Goal: Information Seeking & Learning: Find specific fact

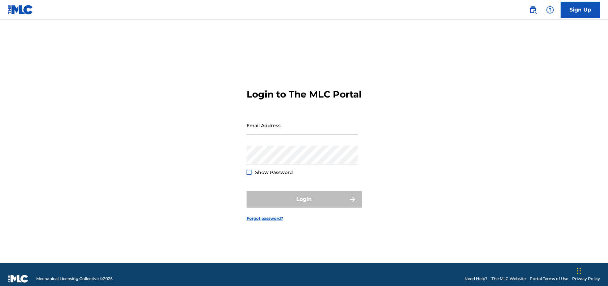
type input "[EMAIL_ADDRESS][DOMAIN_NAME]"
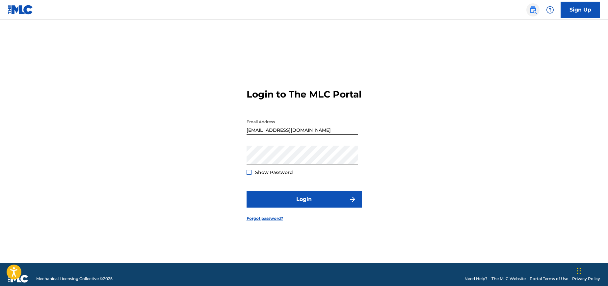
click at [536, 11] on img at bounding box center [533, 10] width 8 height 8
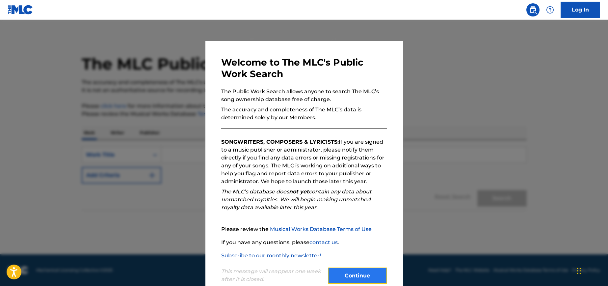
click at [350, 278] on button "Continue" at bounding box center [357, 275] width 59 height 16
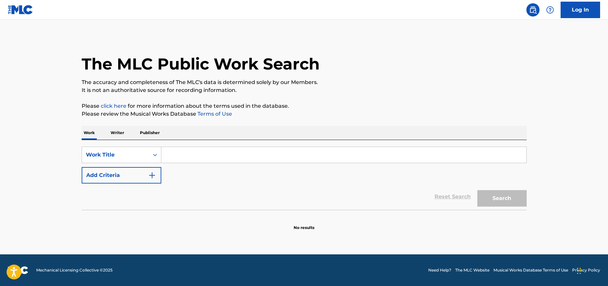
click at [171, 152] on input "Search Form" at bounding box center [343, 155] width 365 height 16
paste input "BAD TRIP"
type input "BAD TRIP"
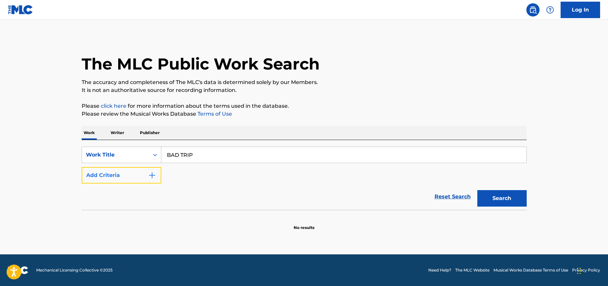
click at [150, 171] on img "Search Form" at bounding box center [152, 175] width 8 height 8
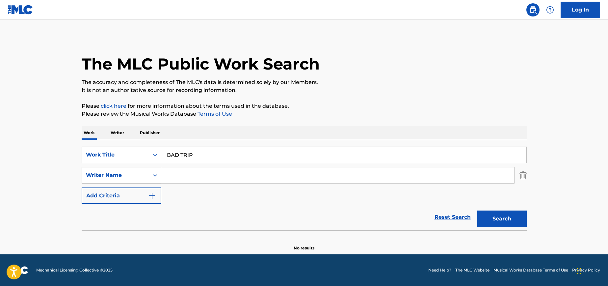
click at [145, 175] on div "Writer Name" at bounding box center [115, 175] width 67 height 13
click at [129, 175] on div "Writer Name" at bounding box center [115, 175] width 59 height 8
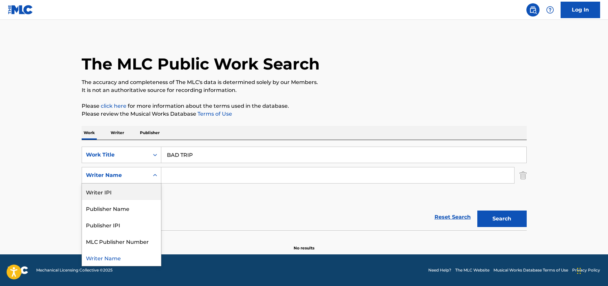
click at [204, 187] on div "SearchWithCriteria77e010fa-28be-4257-bfc4-09275c363538 Work Title BAD TRIP Sear…" at bounding box center [304, 174] width 445 height 57
click at [151, 174] on div "Search Form" at bounding box center [155, 175] width 12 height 12
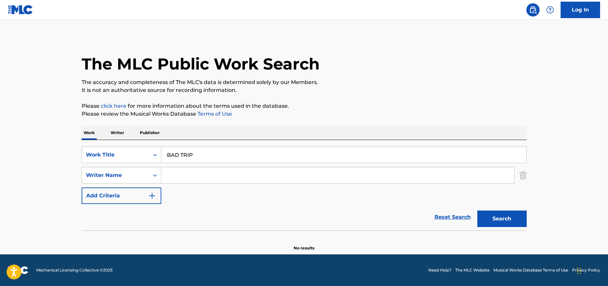
click at [192, 217] on div "Reset Search Search" at bounding box center [304, 217] width 445 height 26
click at [488, 221] on button "Search" at bounding box center [501, 218] width 49 height 16
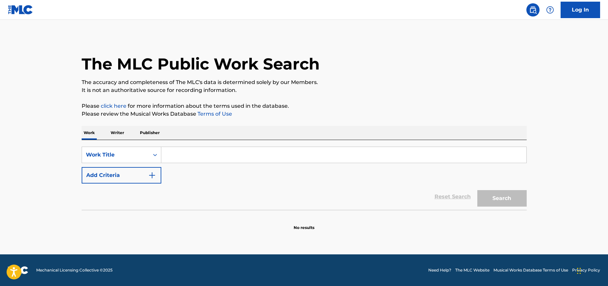
click at [172, 151] on input "Search Form" at bounding box center [343, 155] width 365 height 16
click at [181, 155] on input "bad" at bounding box center [343, 155] width 365 height 16
paste input "HOME DEARIE HOME"
type input "HOME DEARIE HOME"
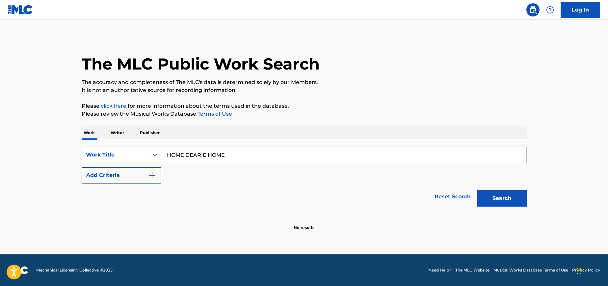
click at [477, 190] on button "Search" at bounding box center [501, 198] width 49 height 16
click at [194, 152] on input "Search Form" at bounding box center [343, 155] width 365 height 16
paste input "HOME DEARIE HOME"
click at [477, 190] on button "Search" at bounding box center [501, 198] width 49 height 16
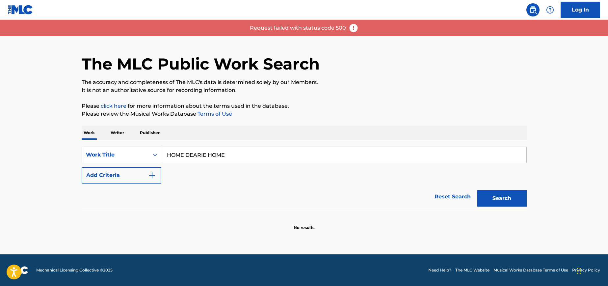
click at [353, 27] on img at bounding box center [353, 28] width 10 height 10
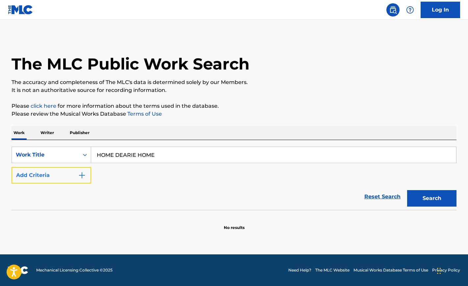
click at [62, 179] on button "Add Criteria" at bounding box center [52, 175] width 80 height 16
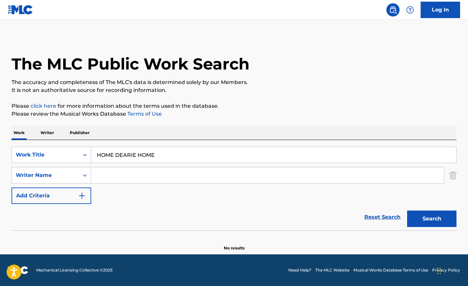
click at [104, 160] on input "HOME DEARIE HOME" at bounding box center [273, 155] width 365 height 16
type input "t"
type input "end of beginning"
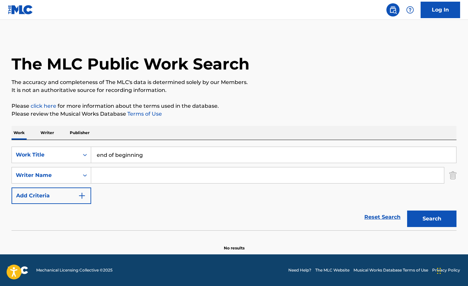
click at [116, 176] on input "Search Form" at bounding box center [267, 175] width 353 height 16
type input "keery"
click at [407, 210] on button "Search" at bounding box center [431, 218] width 49 height 16
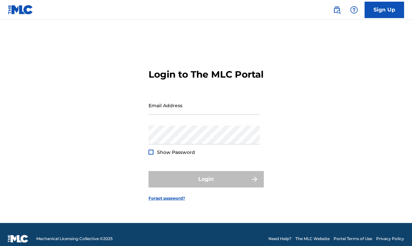
type input "[EMAIL_ADDRESS][DOMAIN_NAME]"
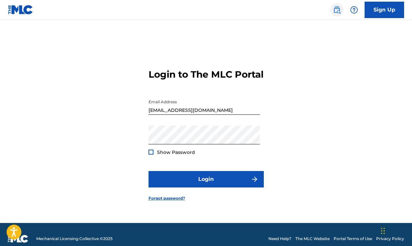
click at [338, 9] on img at bounding box center [337, 10] width 8 height 8
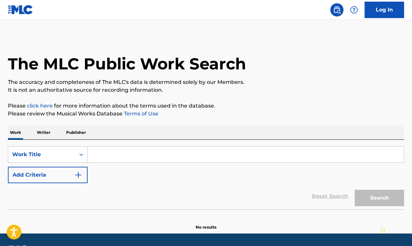
click at [111, 157] on input "Search Form" at bounding box center [246, 155] width 316 height 16
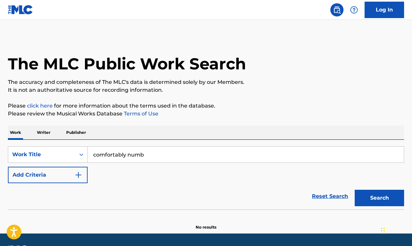
type input "comfortably numb"
click at [354, 190] on button "Search" at bounding box center [378, 198] width 49 height 16
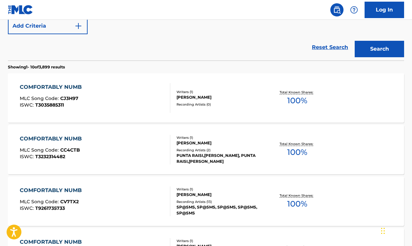
scroll to position [67, 0]
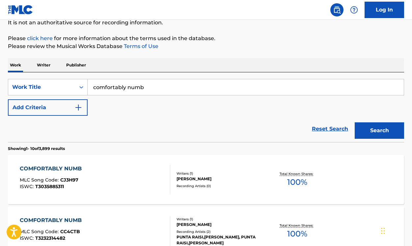
click at [60, 96] on div "SearchWithCriteria027b8a01-af66-4638-91b1-500bb2565f04 Work Title comfortably n…" at bounding box center [206, 97] width 396 height 37
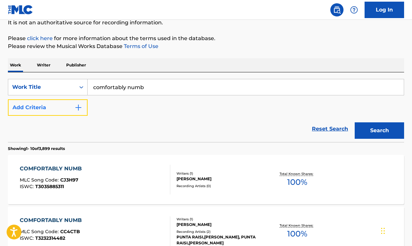
click at [62, 107] on button "Add Criteria" at bounding box center [48, 107] width 80 height 16
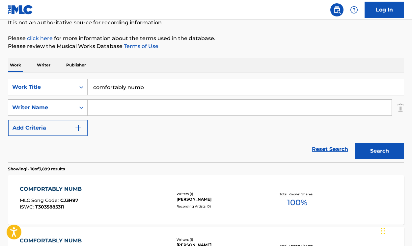
click at [109, 108] on input "Search Form" at bounding box center [240, 108] width 304 height 16
type input "waters"
click at [354, 143] on button "Search" at bounding box center [378, 151] width 49 height 16
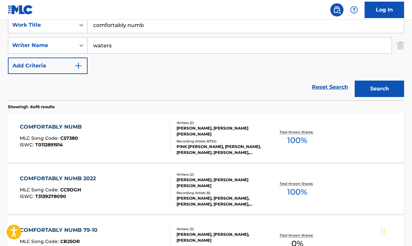
scroll to position [133, 0]
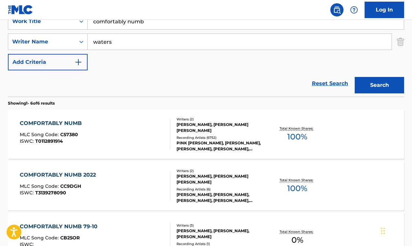
click at [110, 134] on div "COMFORTABLY NUMB MLC Song Code : C57380 ISWC : T0112891914" at bounding box center [95, 134] width 150 height 30
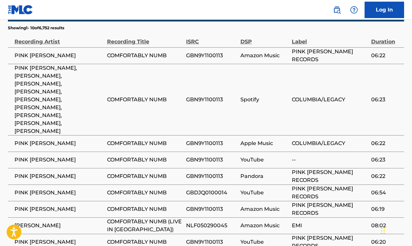
scroll to position [602, 0]
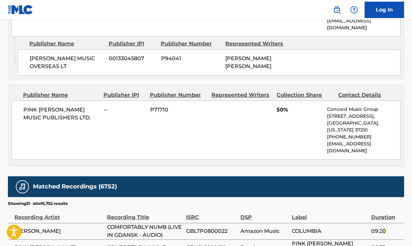
scroll to position [586, 0]
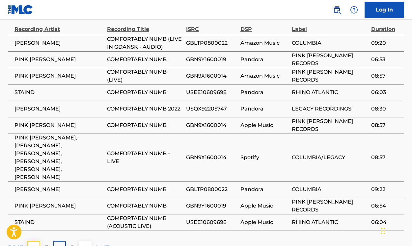
click at [38, 241] on button at bounding box center [33, 247] width 13 height 13
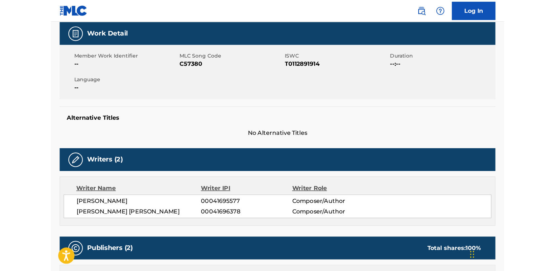
scroll to position [0, 0]
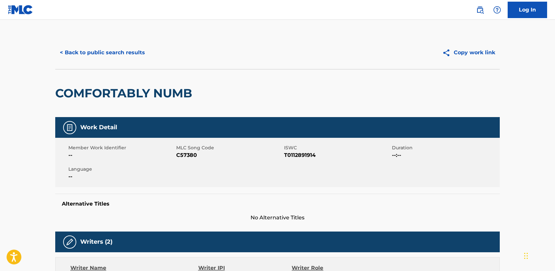
click at [184, 154] on span "C57380" at bounding box center [229, 155] width 106 height 8
copy span "C57380"
